Goal: Book appointment/travel/reservation

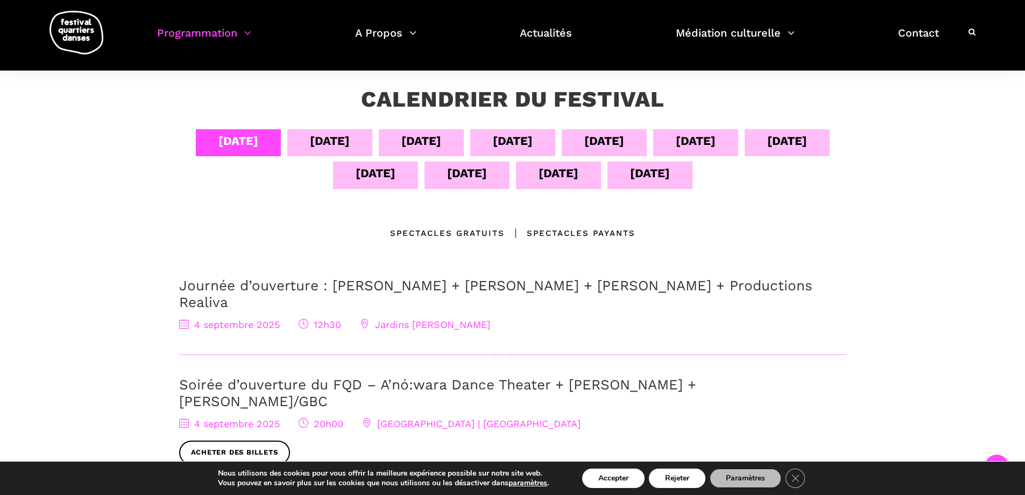
scroll to position [161, 0]
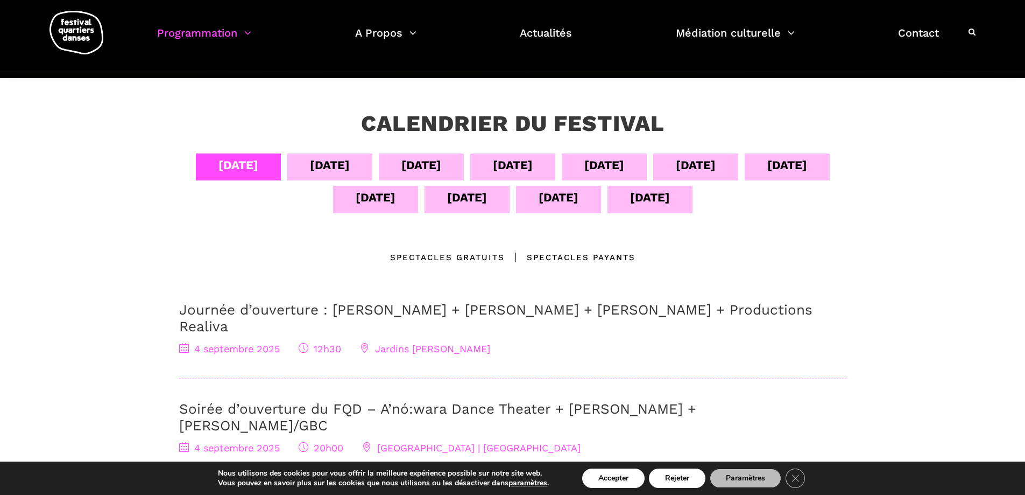
click at [328, 174] on div "[DATE]" at bounding box center [330, 165] width 40 height 19
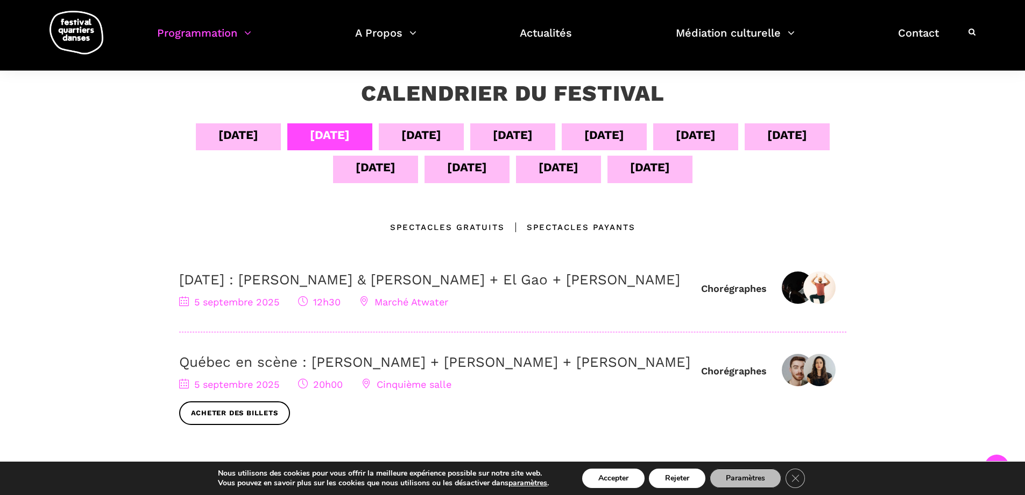
scroll to position [215, 0]
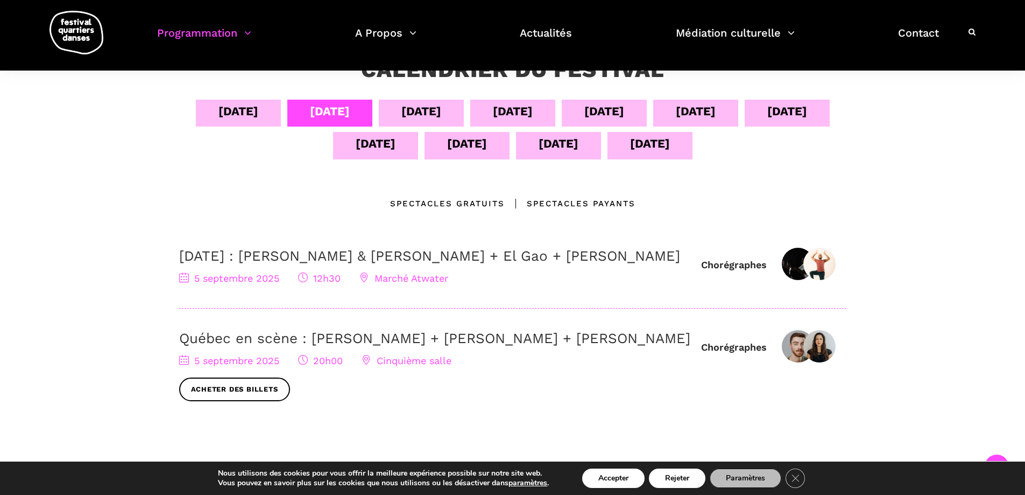
click at [433, 108] on div "[DATE]" at bounding box center [421, 111] width 40 height 19
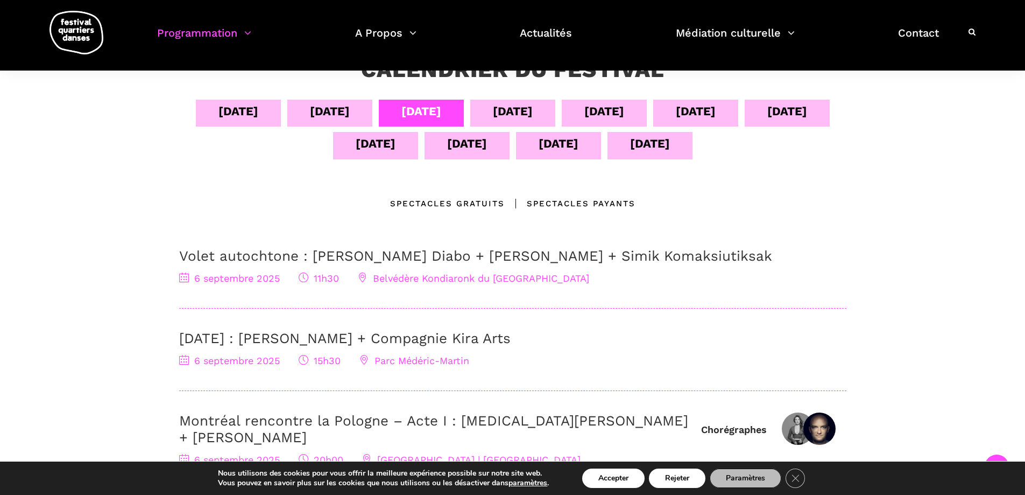
click at [519, 107] on div "[DATE]" at bounding box center [513, 111] width 40 height 19
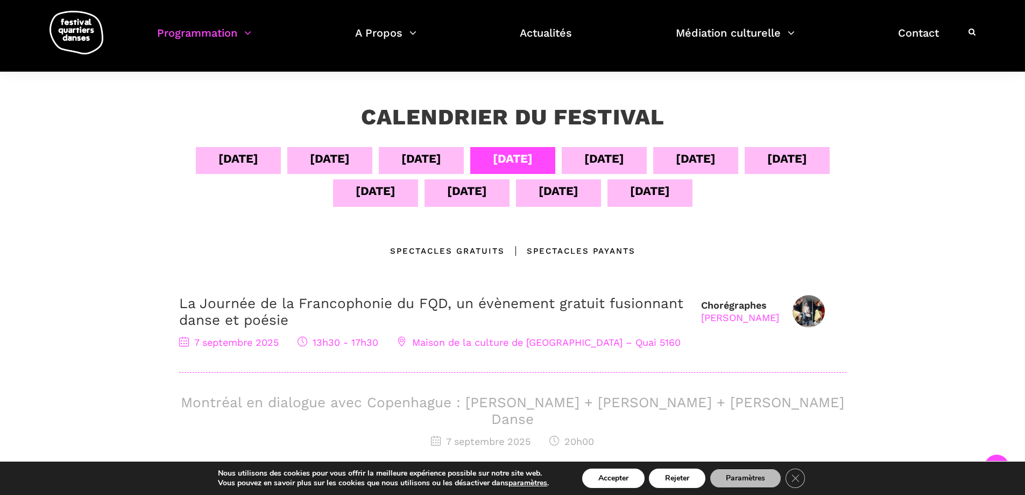
scroll to position [161, 0]
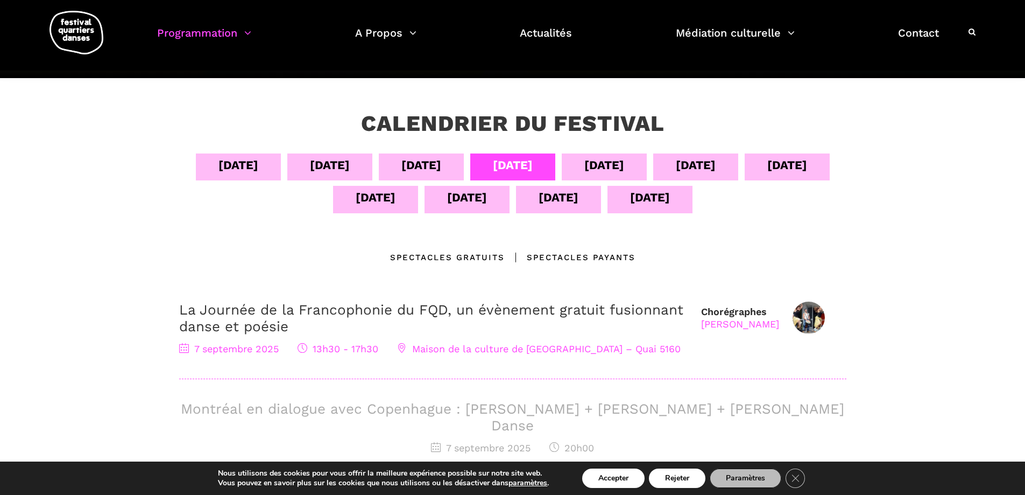
click at [576, 157] on div "[DATE]" at bounding box center [604, 166] width 85 height 27
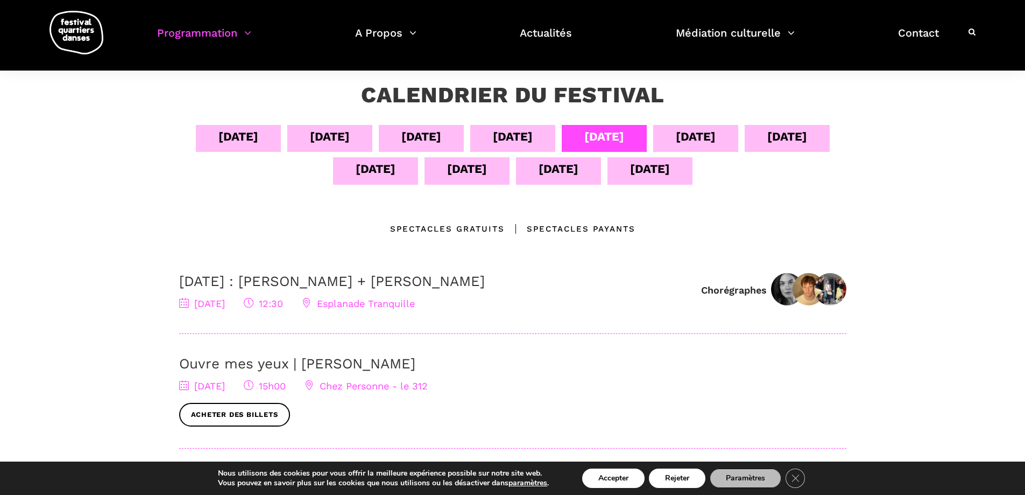
scroll to position [215, 0]
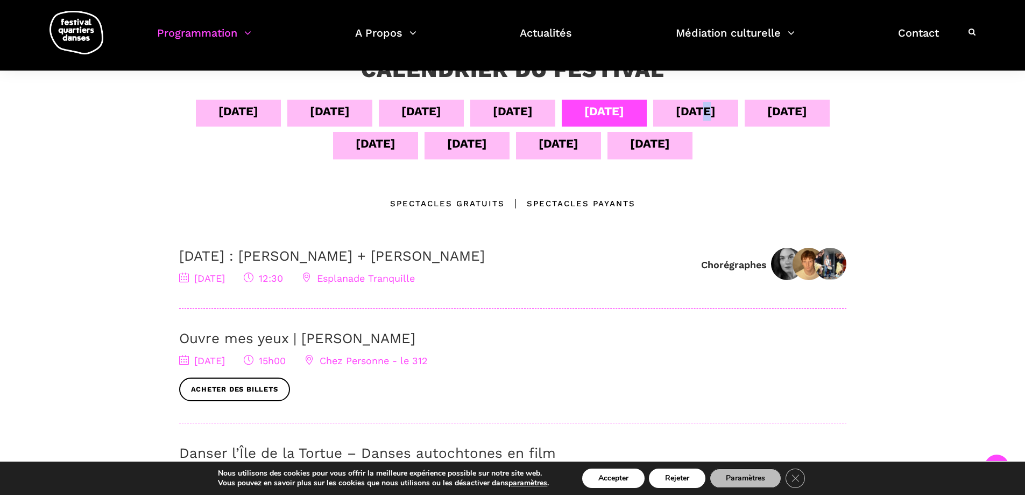
click at [711, 114] on div "[DATE]" at bounding box center [696, 111] width 40 height 19
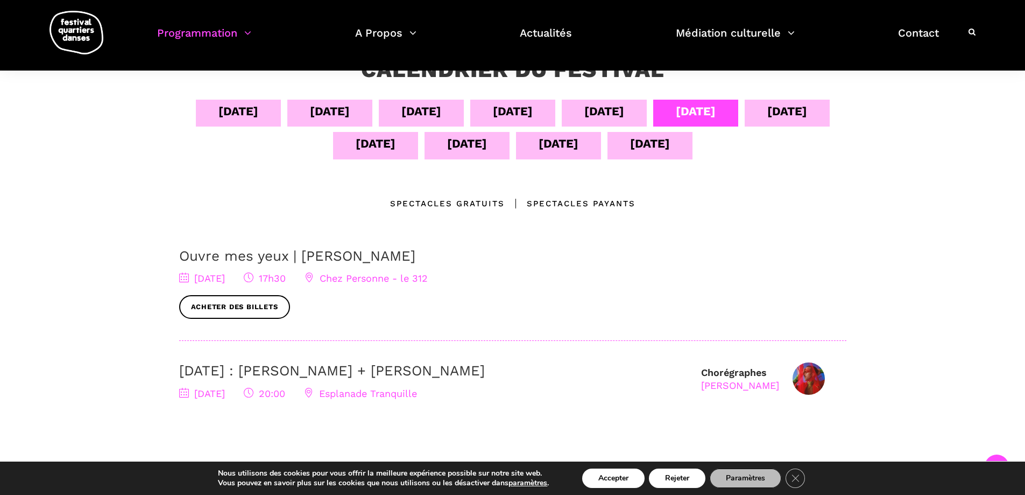
click at [758, 119] on div "[DATE]" at bounding box center [787, 113] width 85 height 27
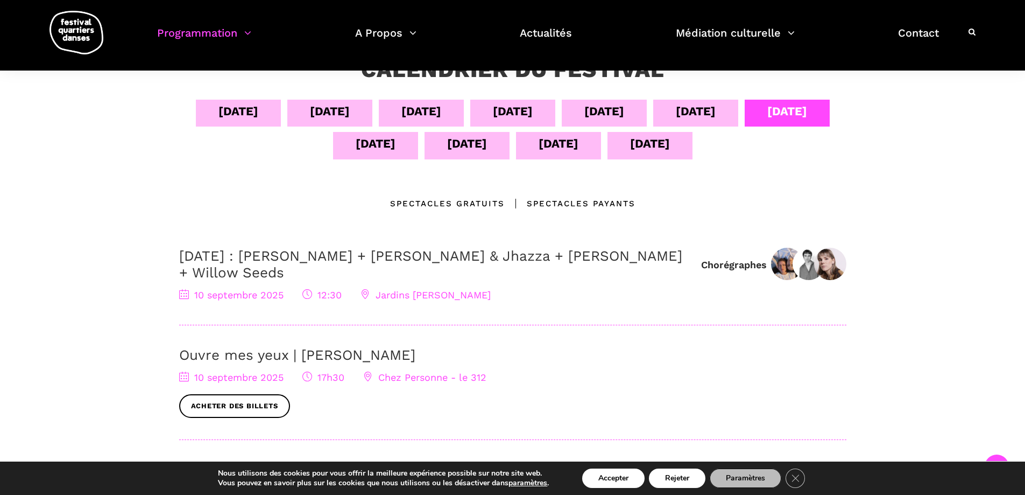
click at [622, 156] on div "[DATE]" at bounding box center [650, 145] width 85 height 27
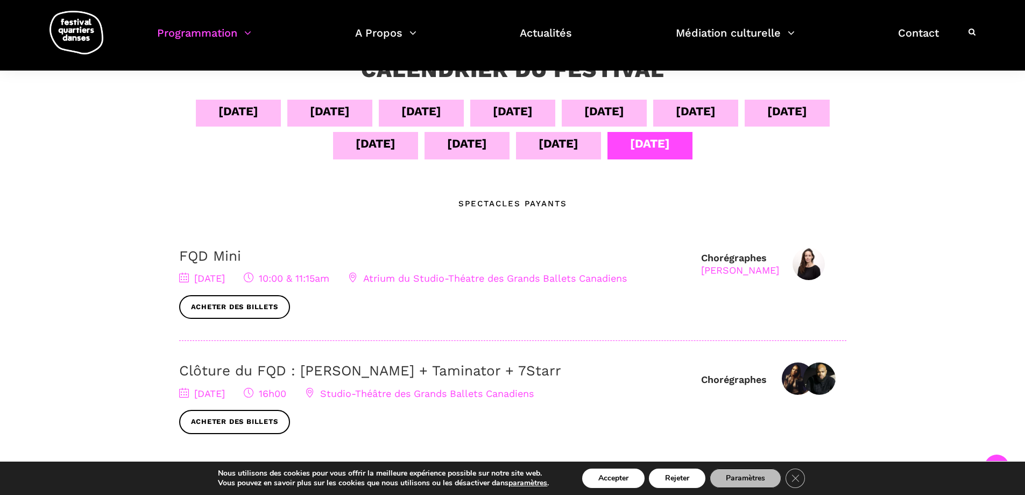
click at [562, 152] on div "[DATE]" at bounding box center [559, 143] width 40 height 19
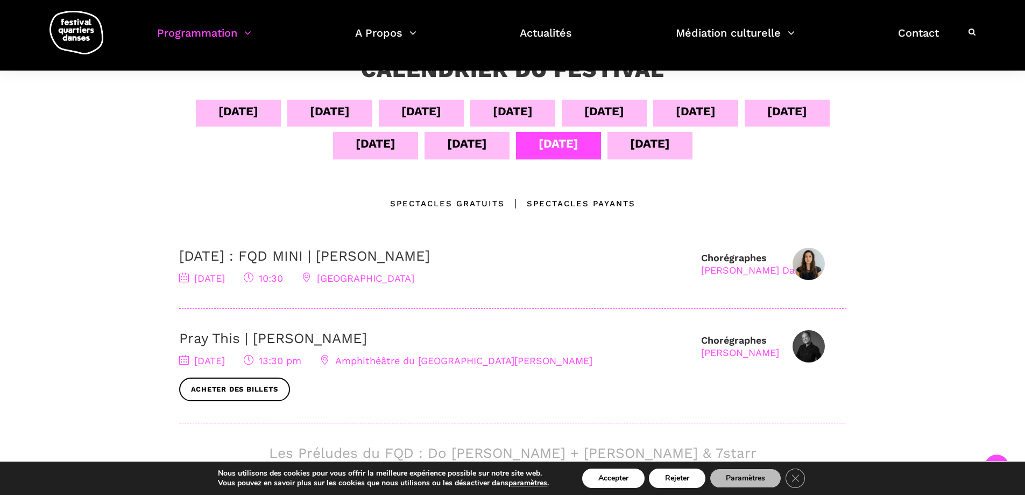
click at [482, 161] on div "[DATE] sept [DATE] sept [DATE] sept [DATE] sept [DATE] sept [DATE]" at bounding box center [512, 132] width 667 height 65
click at [478, 152] on div "[DATE]" at bounding box center [467, 143] width 40 height 19
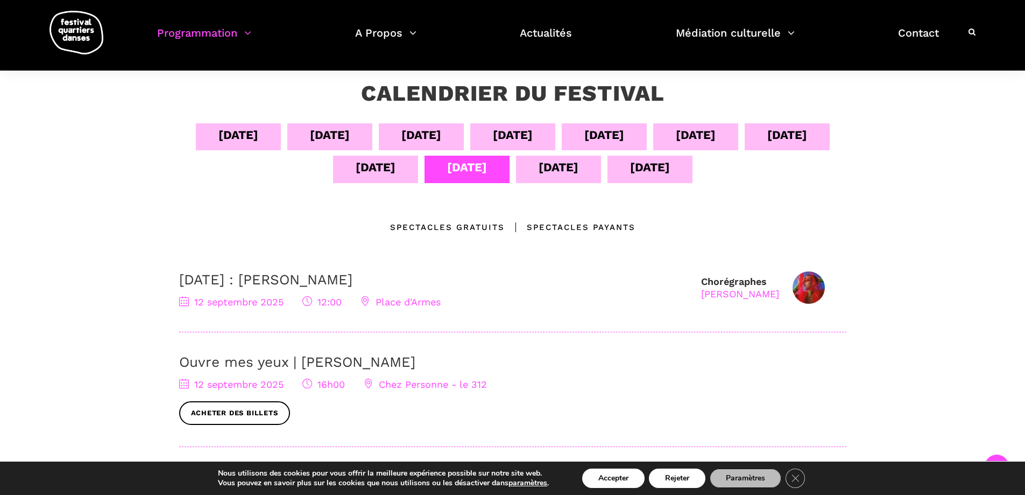
scroll to position [161, 0]
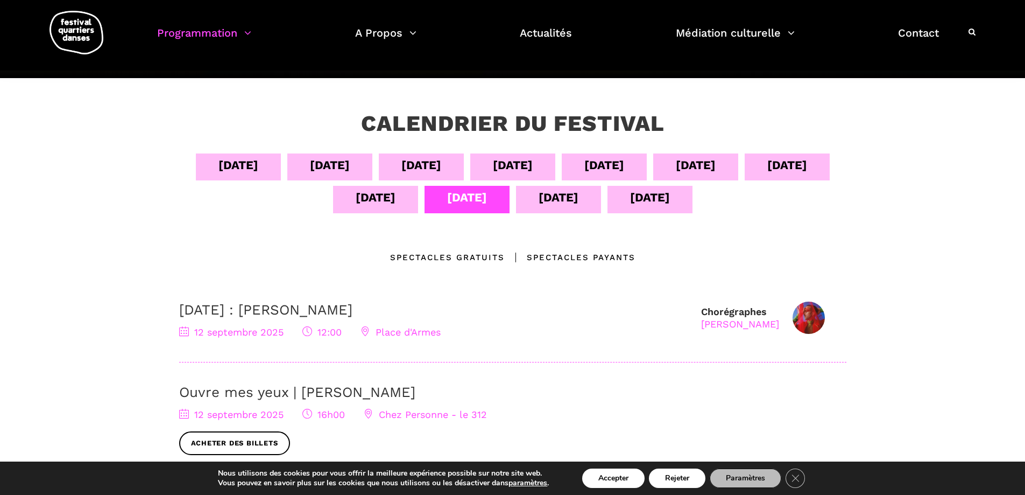
click at [369, 178] on div "[DATE] sept [DATE] sept [DATE] sept [DATE] sept [DATE] sept [DATE]" at bounding box center [512, 185] width 667 height 65
click at [371, 191] on div "[DATE]" at bounding box center [376, 197] width 40 height 19
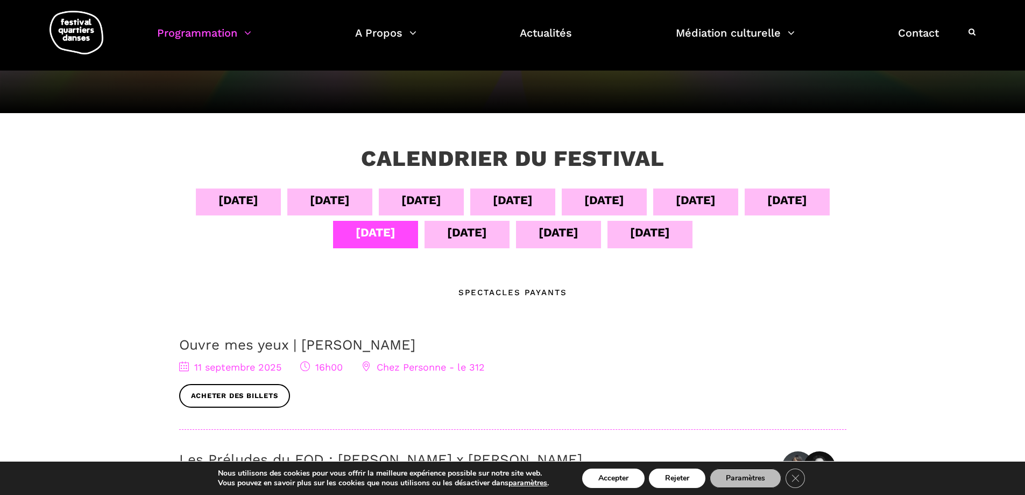
scroll to position [108, 0]
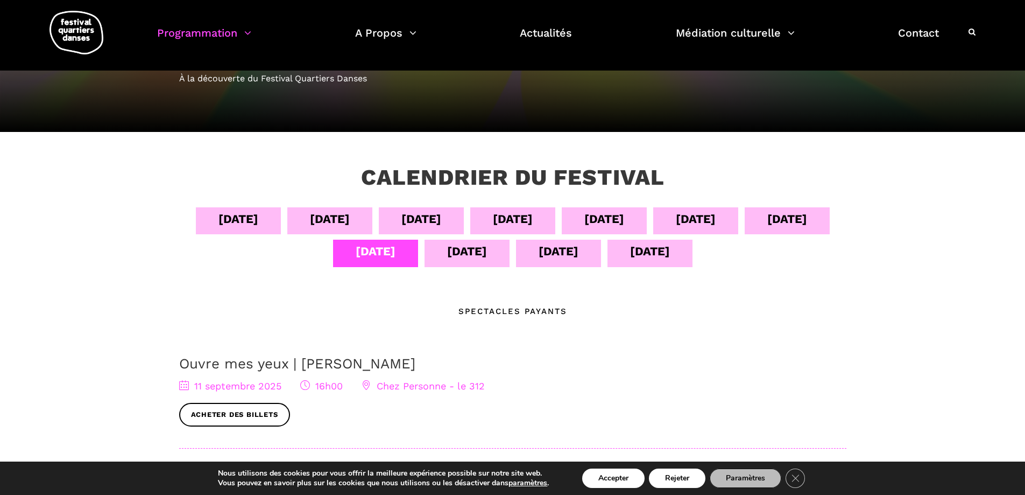
click at [310, 227] on div "[DATE]" at bounding box center [330, 218] width 40 height 19
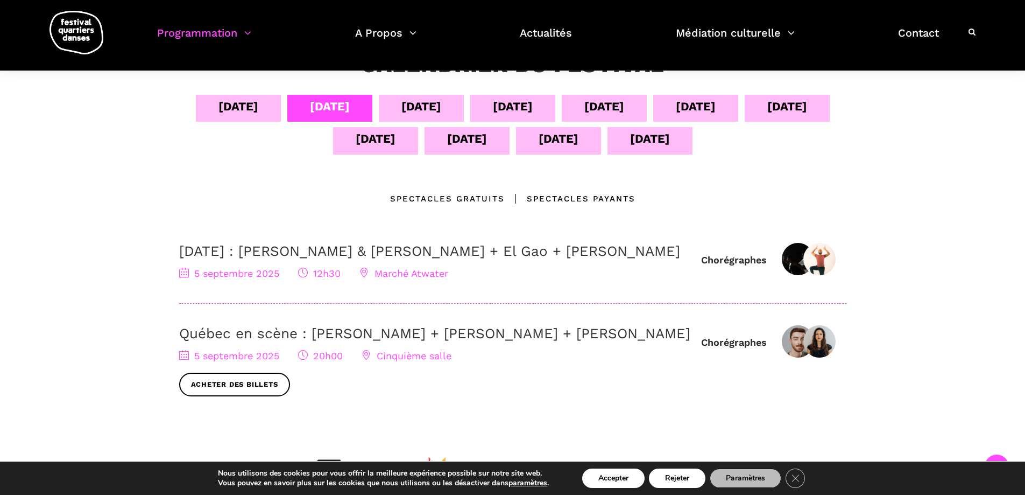
scroll to position [269, 0]
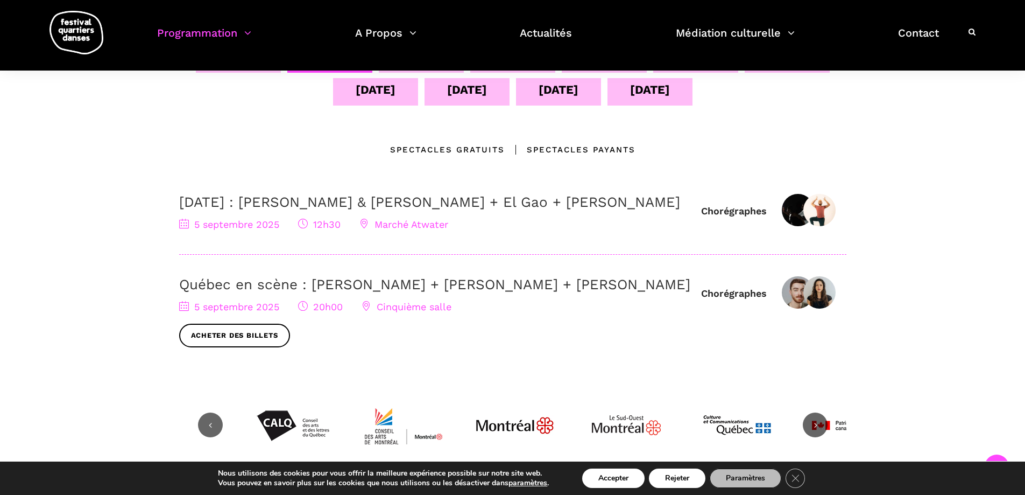
click at [541, 292] on link "Québec en scène : [PERSON_NAME] + [PERSON_NAME] + [PERSON_NAME]" at bounding box center [434, 284] width 511 height 16
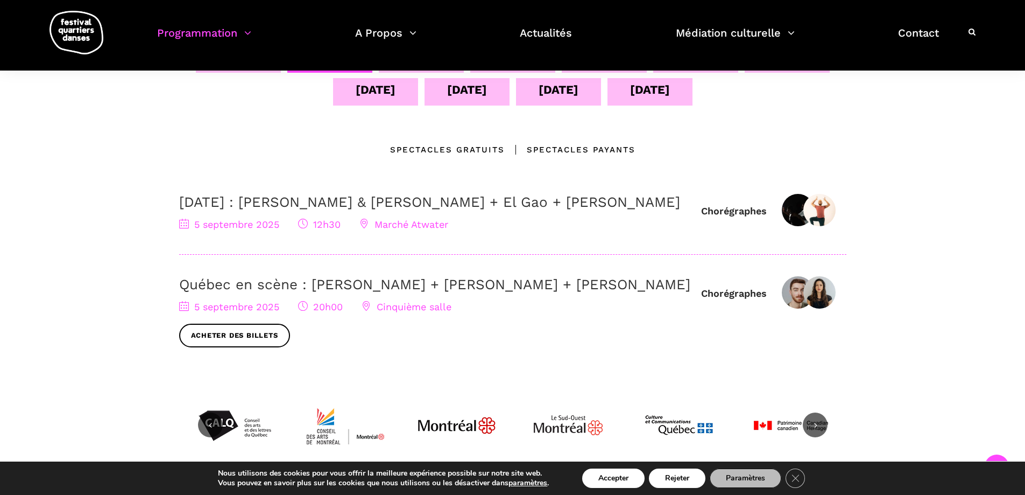
drag, startPoint x: 463, startPoint y: 93, endPoint x: 469, endPoint y: 91, distance: 5.5
click at [469, 91] on div "[DATE]" at bounding box center [467, 89] width 40 height 19
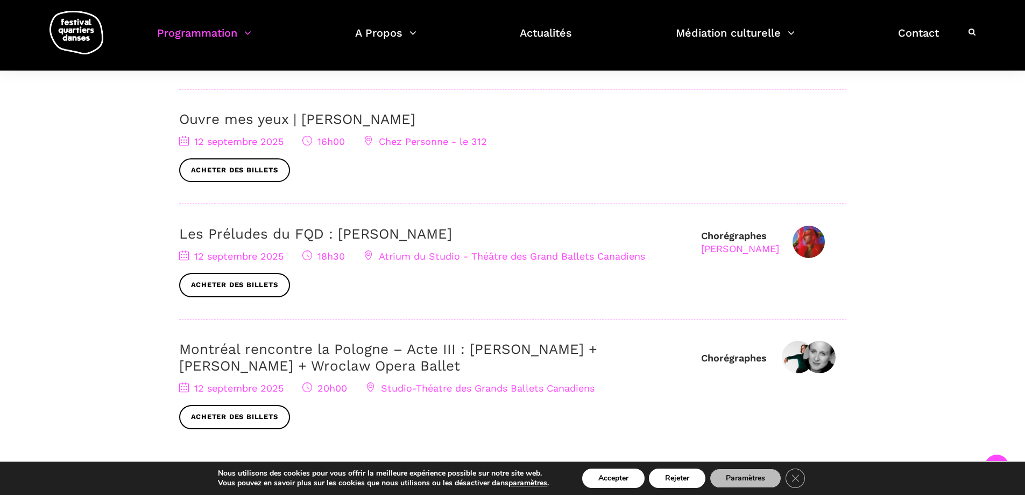
scroll to position [538, 0]
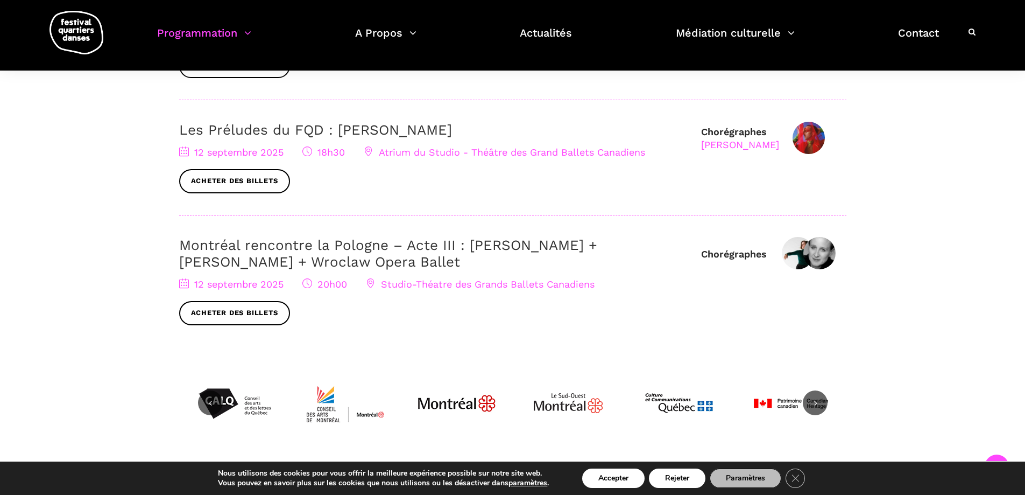
click at [551, 297] on div "[DATE] 20h00 Studio-Théatre des Grands Ballets Canadiens Acheter des billets" at bounding box center [434, 301] width 511 height 48
click at [628, 257] on h3 "Montréal rencontre la Pologne – Acte III : [PERSON_NAME] + [PERSON_NAME] + Wroc…" at bounding box center [434, 253] width 511 height 33
click at [597, 244] on link "Montréal rencontre la Pologne – Acte III : [PERSON_NAME] + [PERSON_NAME] + Wroc…" at bounding box center [388, 253] width 418 height 33
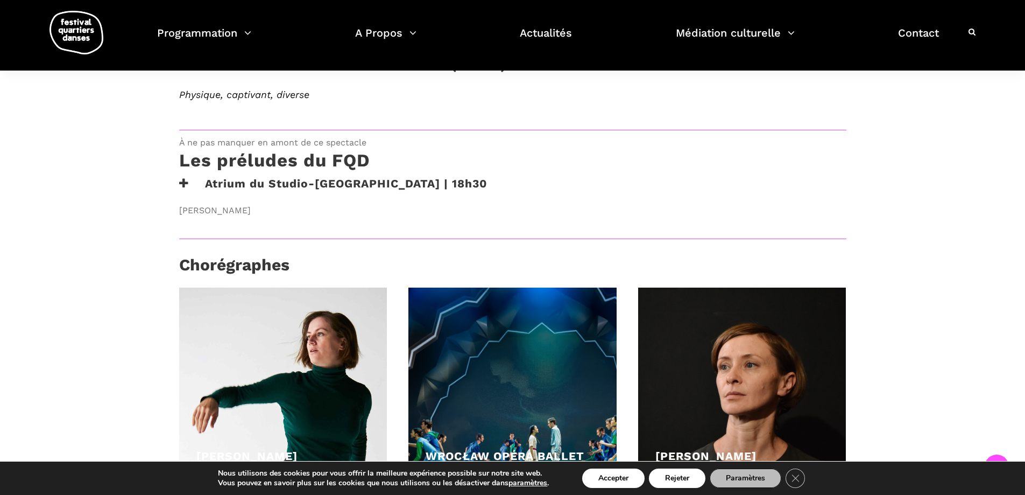
scroll to position [753, 0]
